Goal: Task Accomplishment & Management: Use online tool/utility

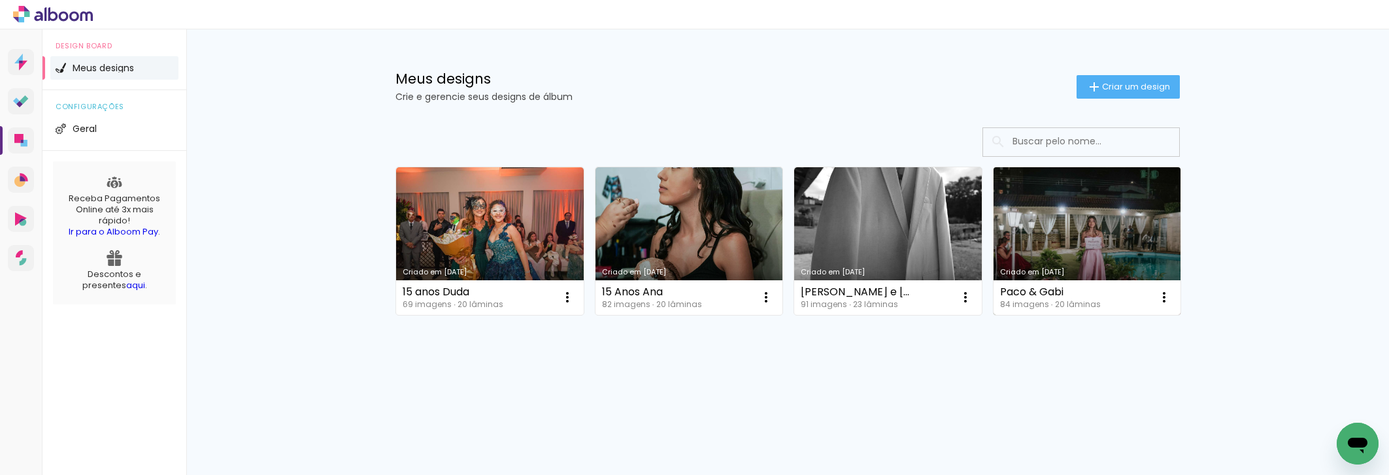
click at [1034, 213] on link "Criado em [DATE]" at bounding box center [1088, 241] width 188 height 148
